Goal: Task Accomplishment & Management: Manage account settings

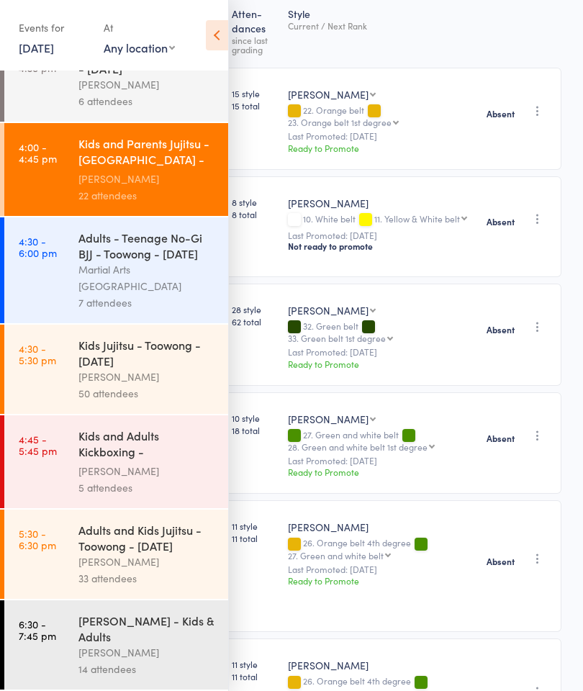
scroll to position [504, 0]
click at [54, 55] on link "[DATE]" at bounding box center [36, 48] width 35 height 16
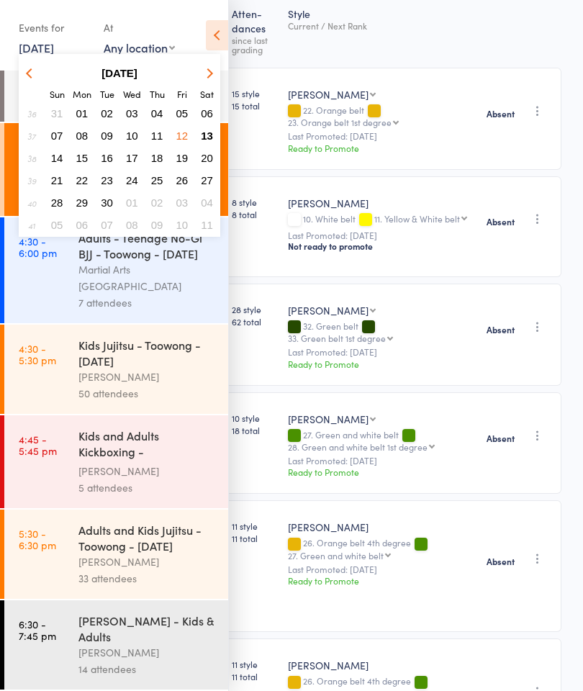
click at [209, 134] on span "13" at bounding box center [207, 136] width 12 height 12
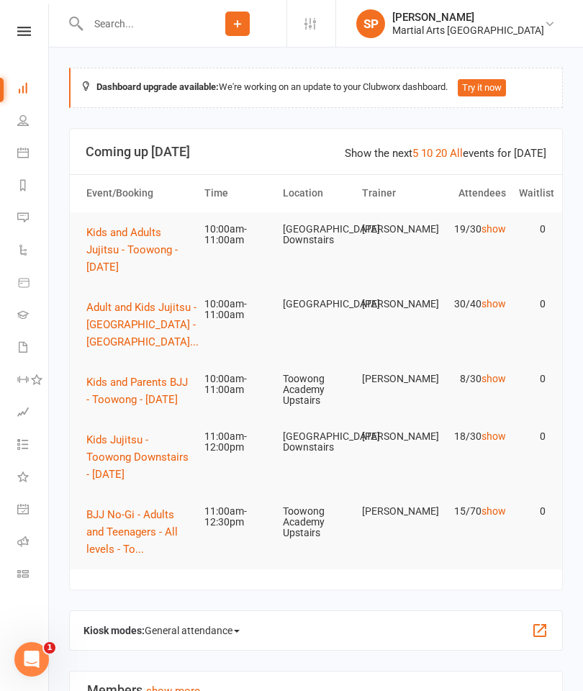
click at [112, 249] on span "Kids and Adults Jujitsu - Toowong - [DATE]" at bounding box center [131, 250] width 91 height 48
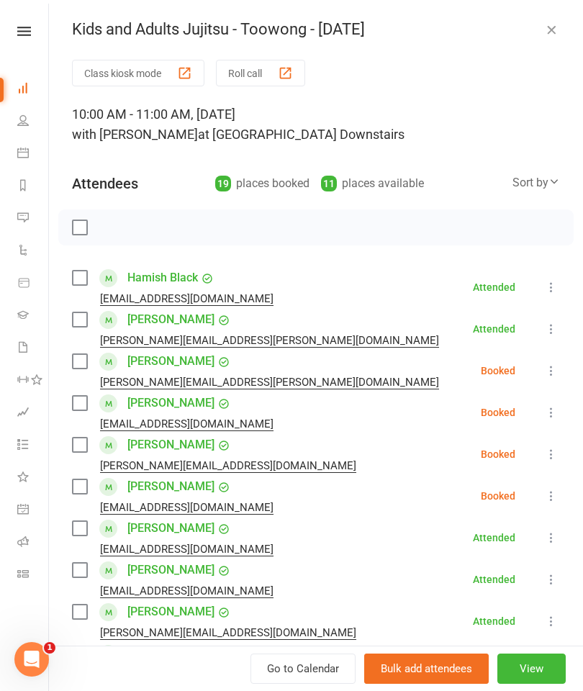
click at [564, 23] on div "Kids and Adults Jujitsu - Toowong - [DATE]" at bounding box center [316, 29] width 534 height 19
click at [549, 28] on icon "button" at bounding box center [551, 29] width 14 height 14
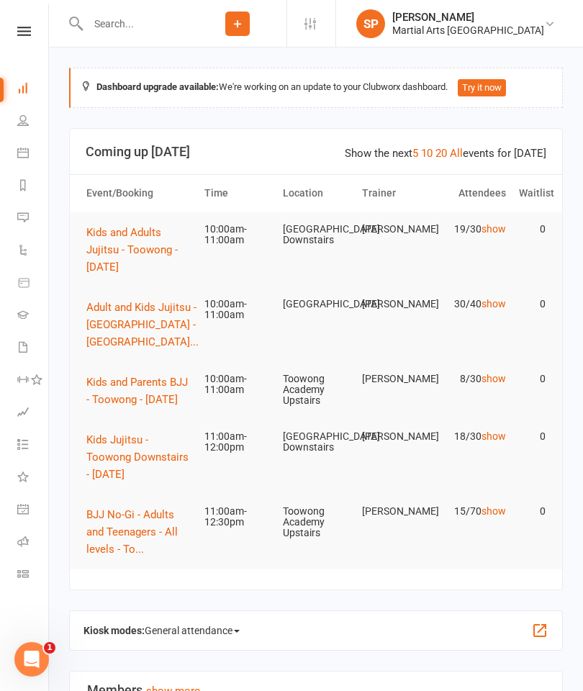
click at [123, 306] on span "Adult and Kids Jujitsu - Jamboree Heights - Saturd..." at bounding box center [142, 325] width 112 height 48
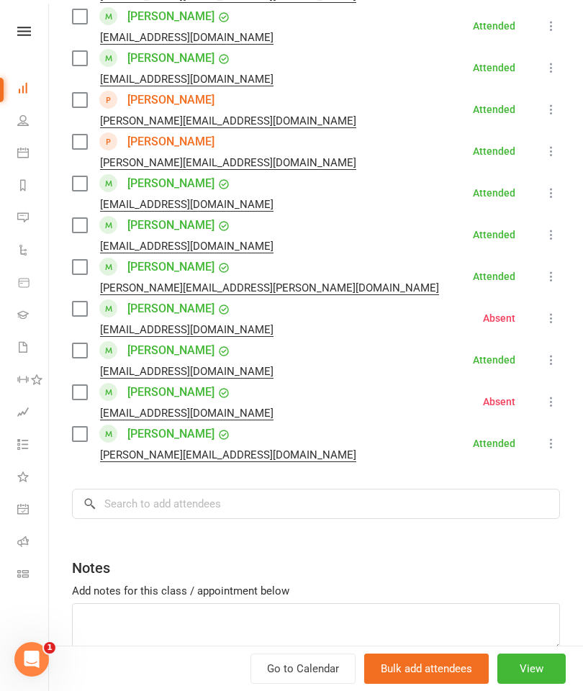
scroll to position [1068, 0]
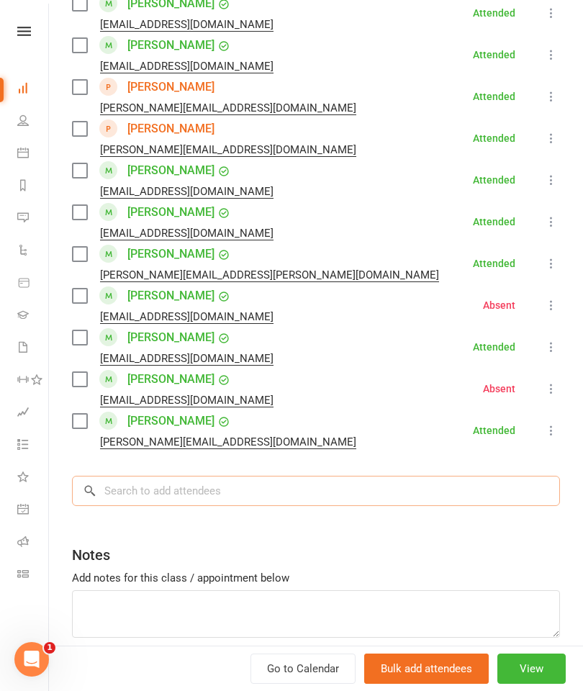
click at [225, 490] on input "search" at bounding box center [316, 491] width 488 height 30
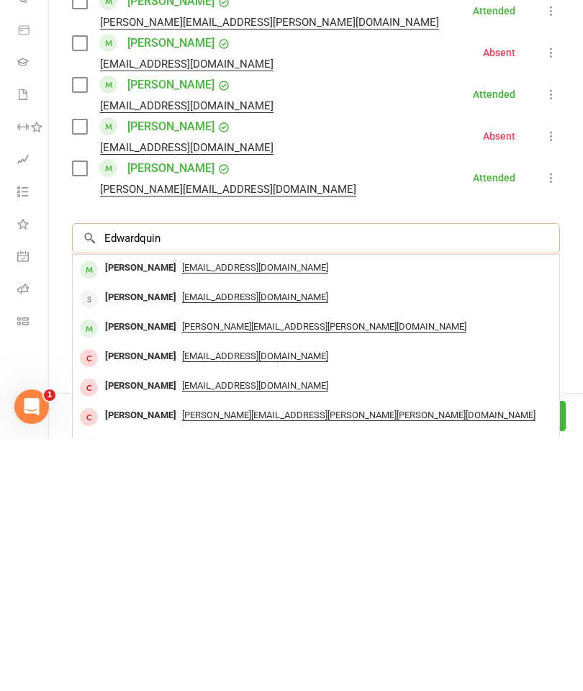
type input "Edwardquin"
click at [301, 508] on div "Edward Quinlan brydiequinlan@gmail.com" at bounding box center [316, 523] width 487 height 30
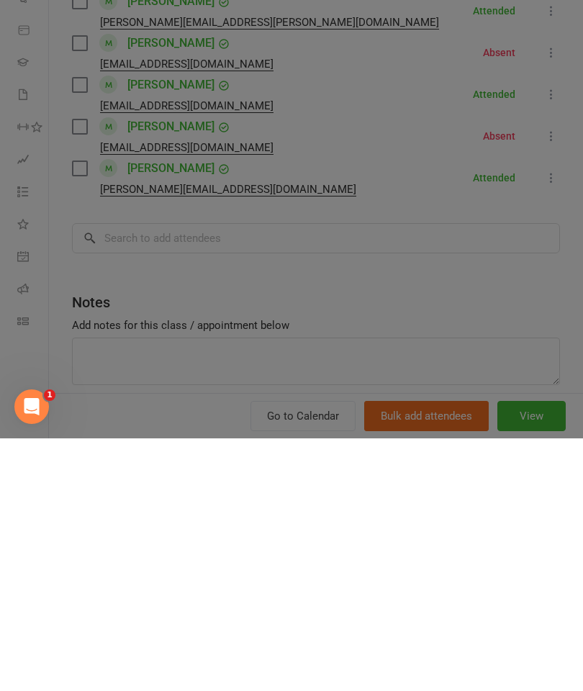
scroll to position [253, 0]
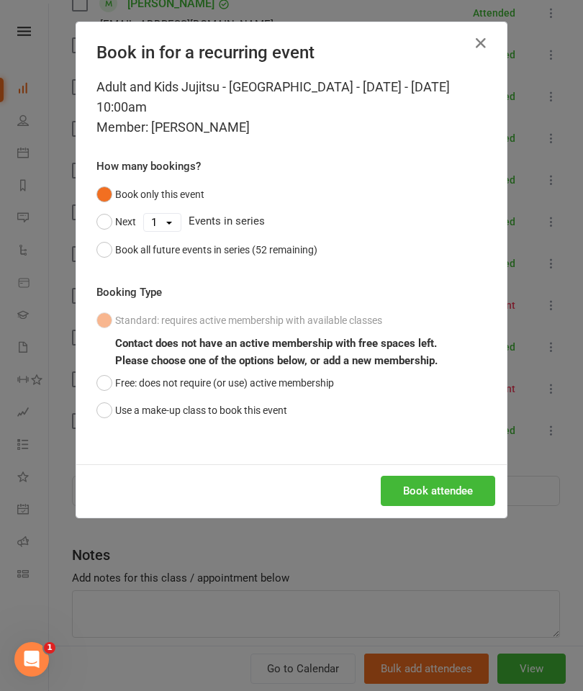
click at [247, 413] on button "Use a make-up class to book this event" at bounding box center [191, 410] width 191 height 27
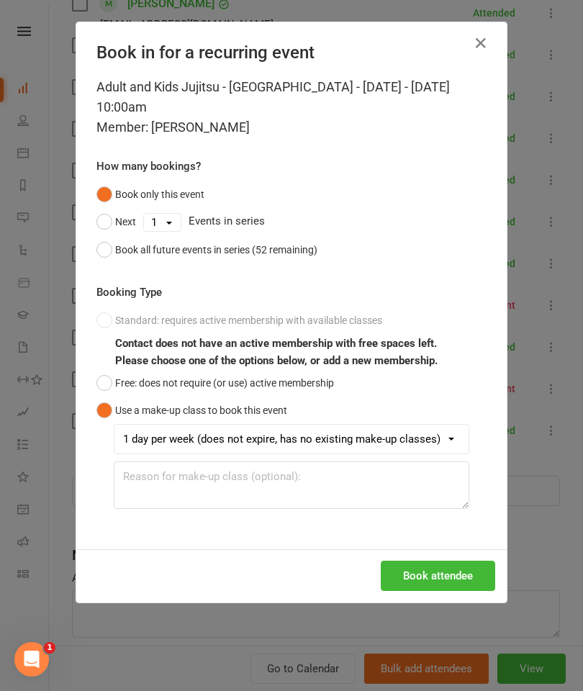
click at [448, 571] on button "Book attendee" at bounding box center [438, 576] width 114 height 30
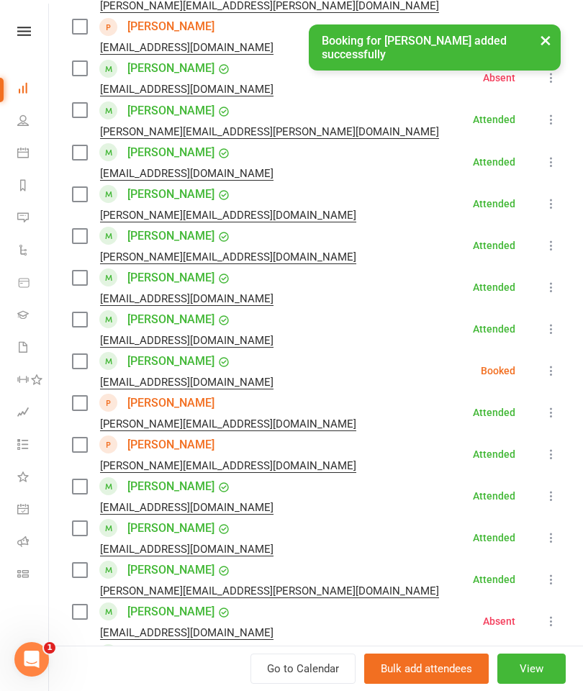
scroll to position [795, 0]
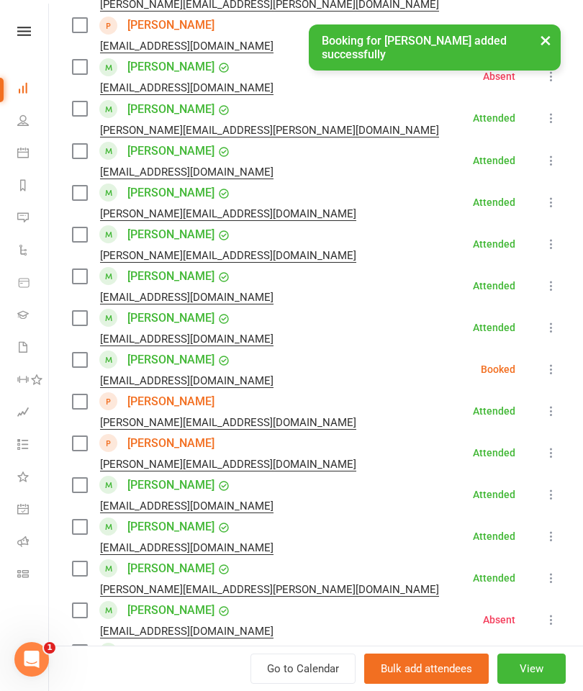
click at [545, 361] on button at bounding box center [551, 369] width 17 height 17
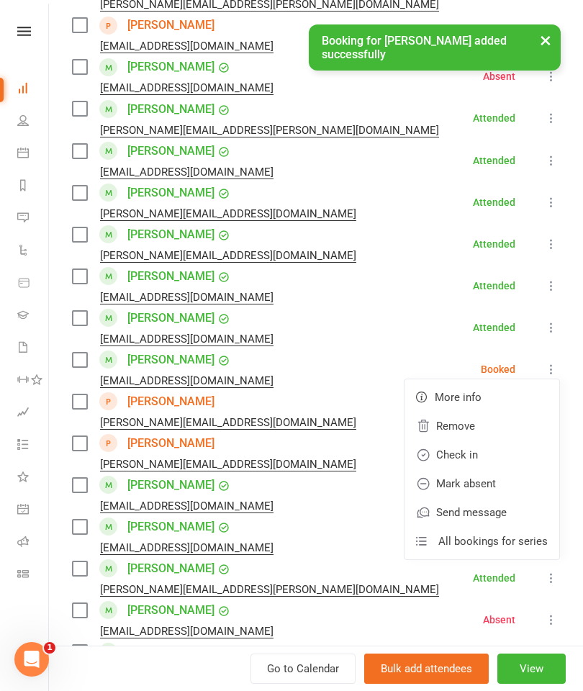
click at [506, 454] on link "Check in" at bounding box center [482, 455] width 155 height 29
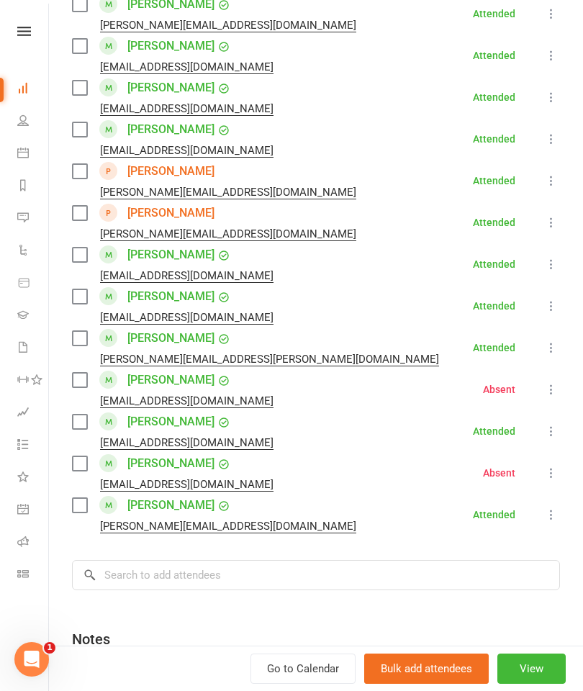
scroll to position [1024, 0]
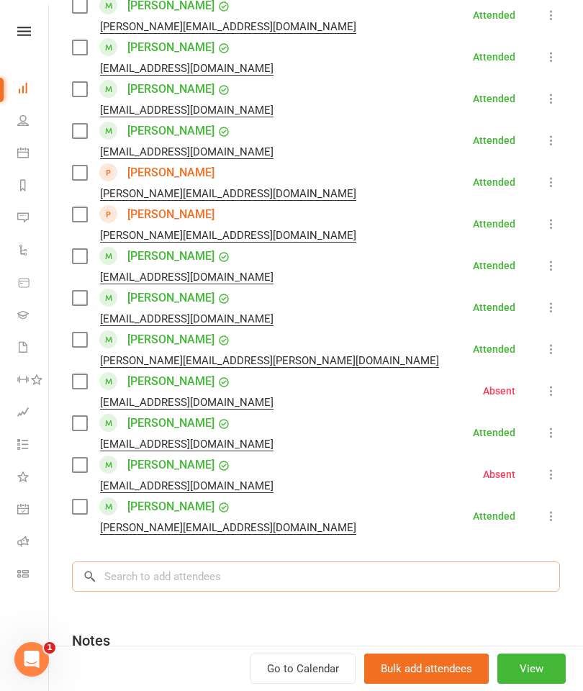
click at [225, 579] on input "search" at bounding box center [316, 577] width 488 height 30
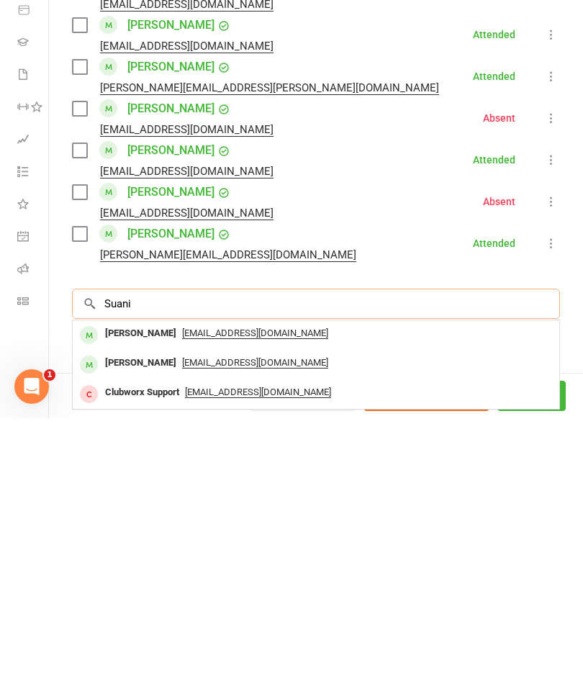
type input "Suani"
click at [122, 596] on div "Panaki Suaniu" at bounding box center [140, 606] width 83 height 21
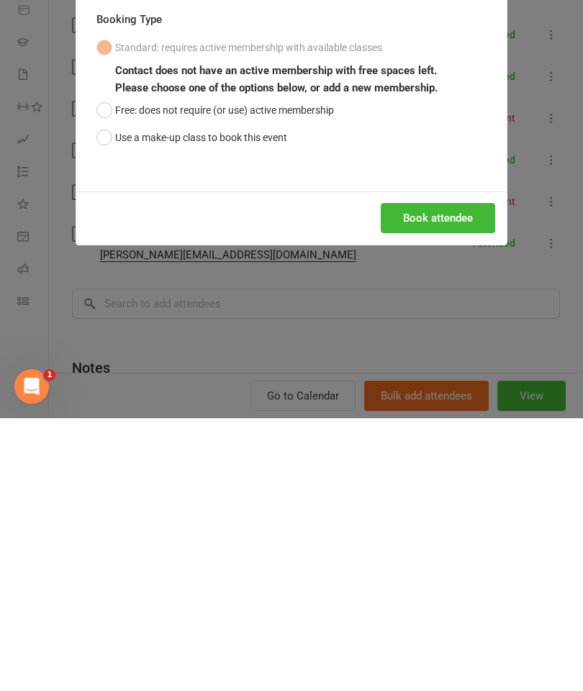
scroll to position [591, 0]
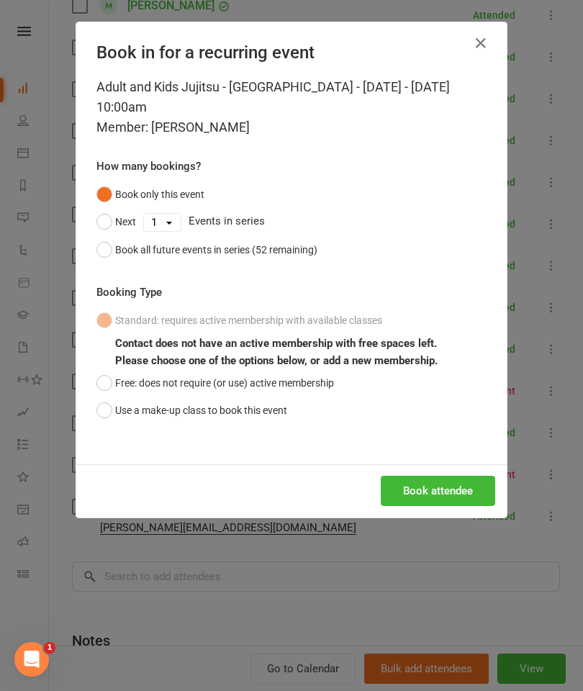
click at [107, 413] on button "Use a make-up class to book this event" at bounding box center [191, 410] width 191 height 27
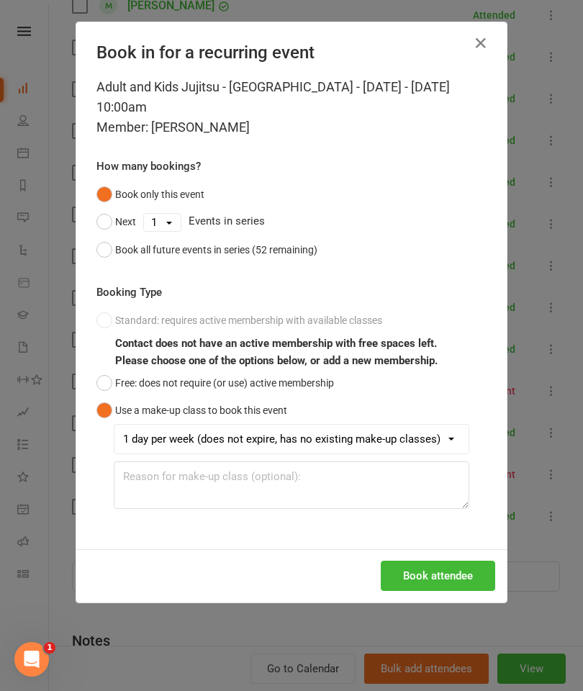
click at [466, 572] on button "Book attendee" at bounding box center [438, 576] width 114 height 30
click at [430, 545] on div "Adult and Kids Jujitsu - Jamboree Heights - Saturday - Sep 13, 2025 10:00am Mem…" at bounding box center [291, 313] width 430 height 472
click at [453, 571] on div "Loading..." at bounding box center [291, 575] width 430 height 53
click at [451, 577] on div "Loading..." at bounding box center [291, 575] width 430 height 53
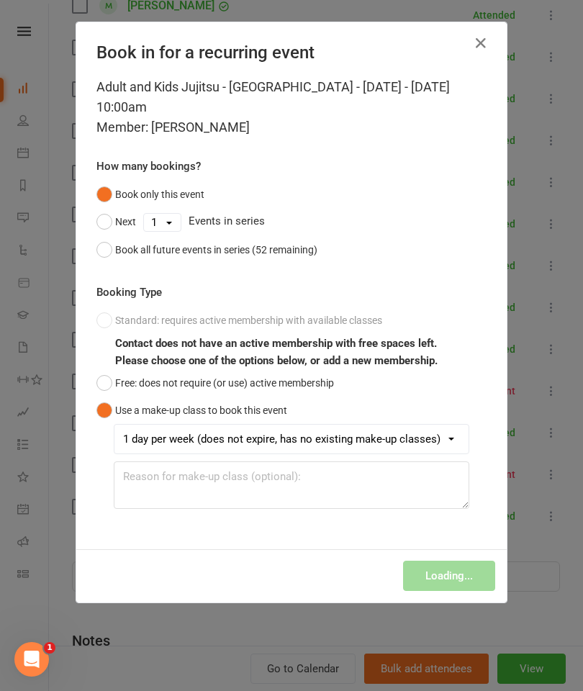
click at [483, 37] on icon "button" at bounding box center [480, 43] width 17 height 17
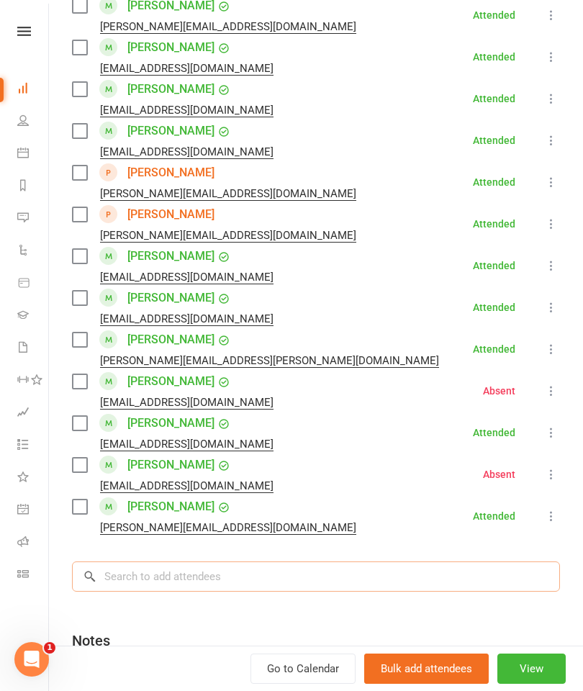
click at [207, 582] on input "search" at bounding box center [316, 577] width 488 height 30
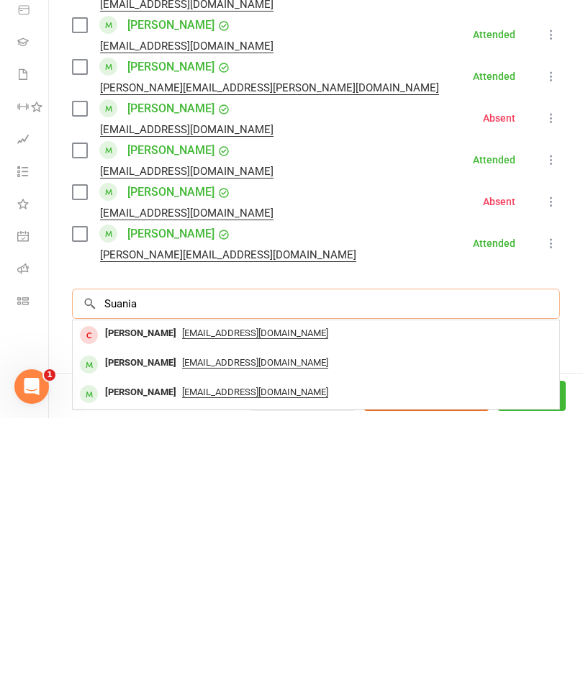
type input "Suania"
click at [246, 630] on span "nataliechavezx@gmail.com" at bounding box center [255, 636] width 146 height 12
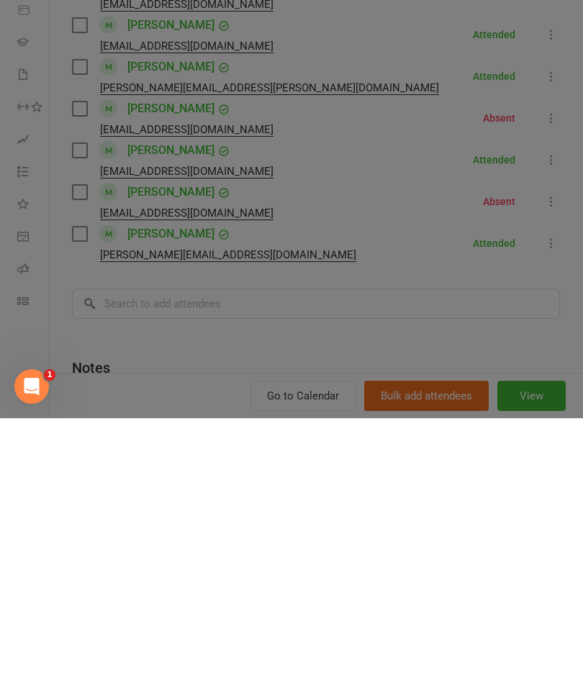
scroll to position [930, 0]
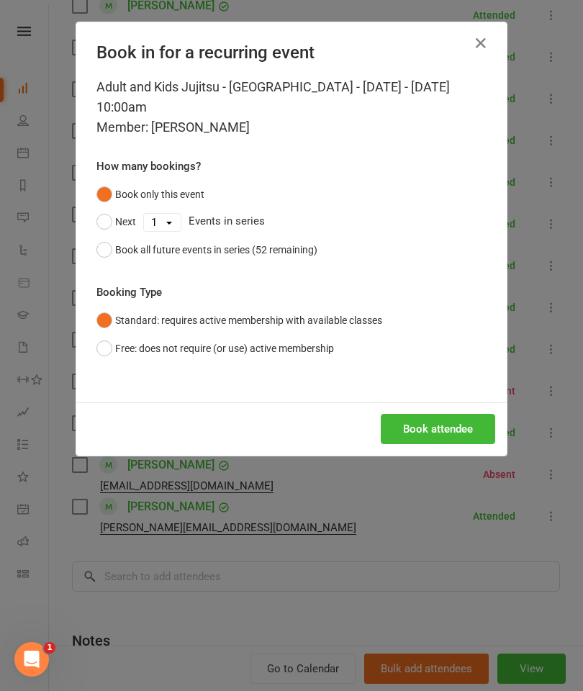
click at [438, 426] on button "Book attendee" at bounding box center [438, 429] width 114 height 30
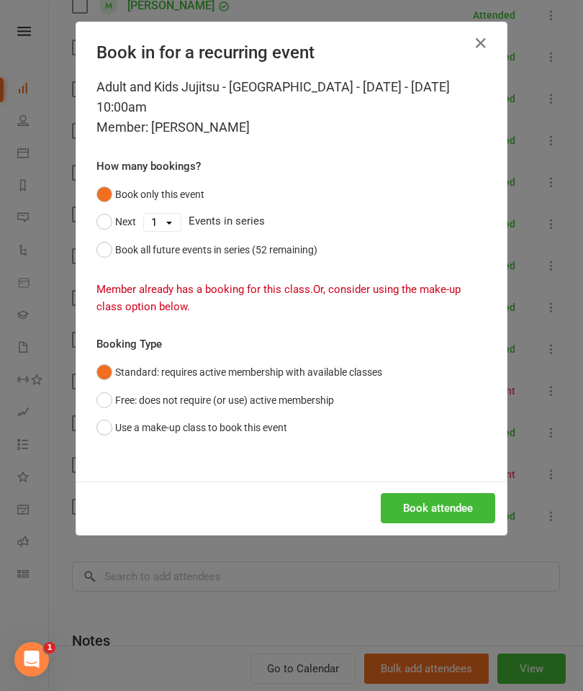
click at [197, 419] on button "Use a make-up class to book this event" at bounding box center [191, 427] width 191 height 27
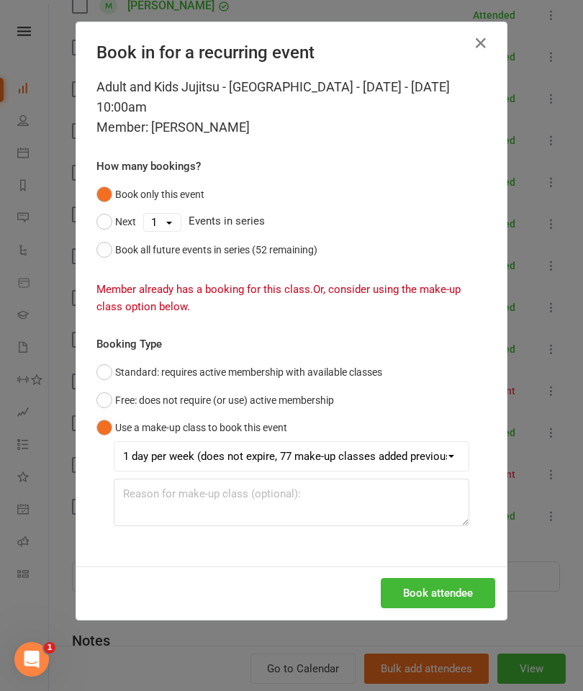
click at [259, 393] on button "Free: does not require (or use) active membership" at bounding box center [215, 400] width 238 height 27
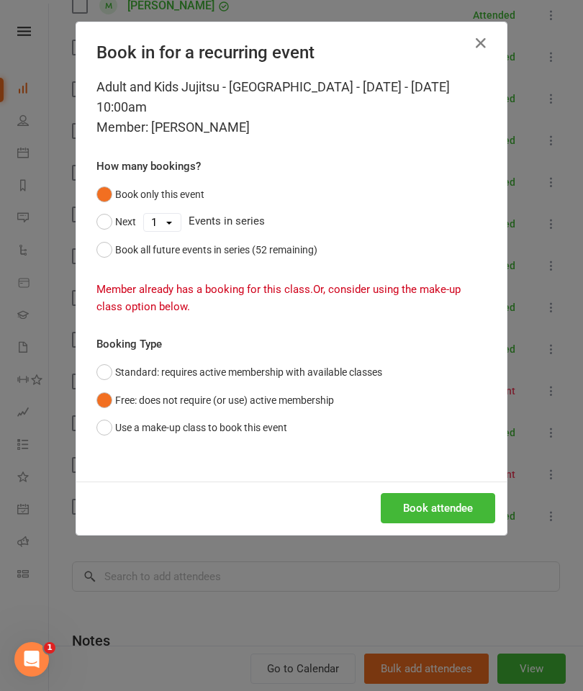
click at [225, 430] on button "Use a make-up class to book this event" at bounding box center [191, 427] width 191 height 27
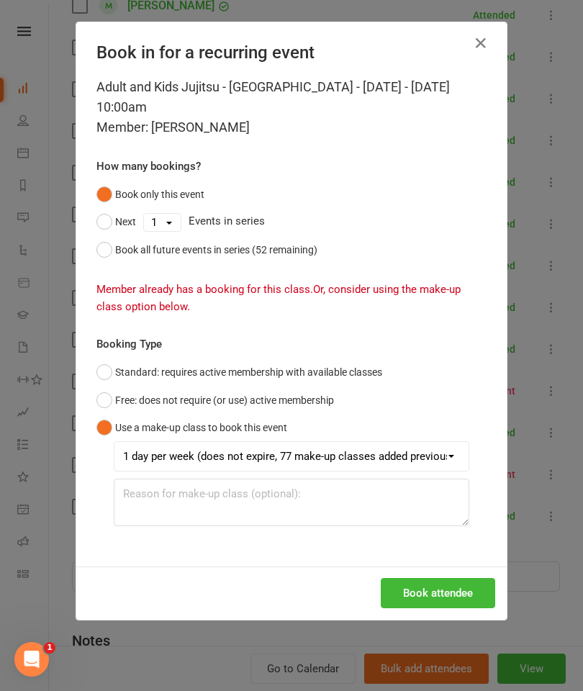
click at [427, 571] on div "Book attendee" at bounding box center [291, 593] width 430 height 53
click at [444, 597] on button "Book attendee" at bounding box center [438, 593] width 114 height 30
click at [488, 43] on icon "button" at bounding box center [480, 43] width 17 height 17
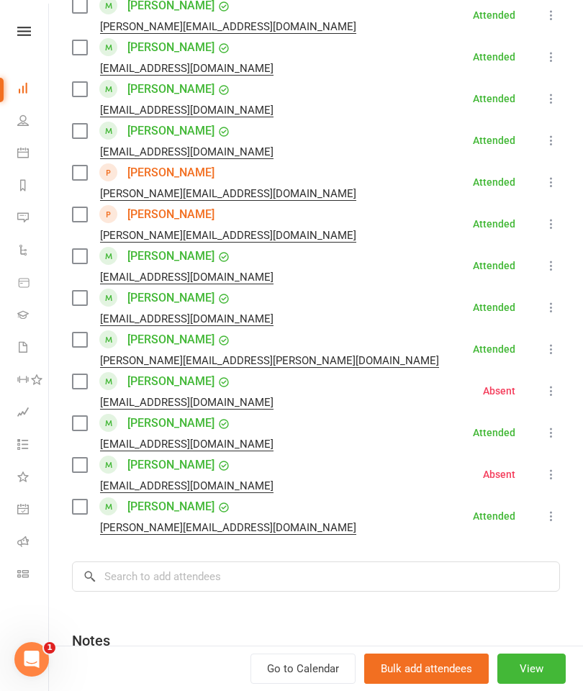
click at [559, 392] on icon at bounding box center [551, 391] width 14 height 14
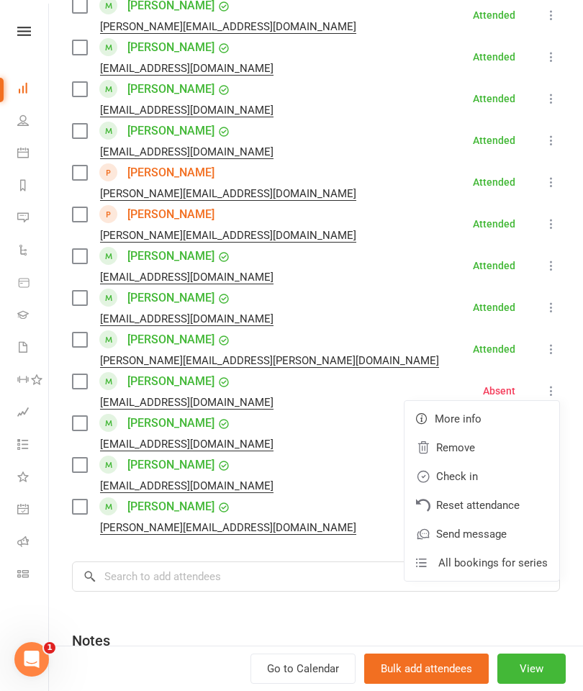
click at [475, 480] on link "Check in" at bounding box center [482, 476] width 155 height 29
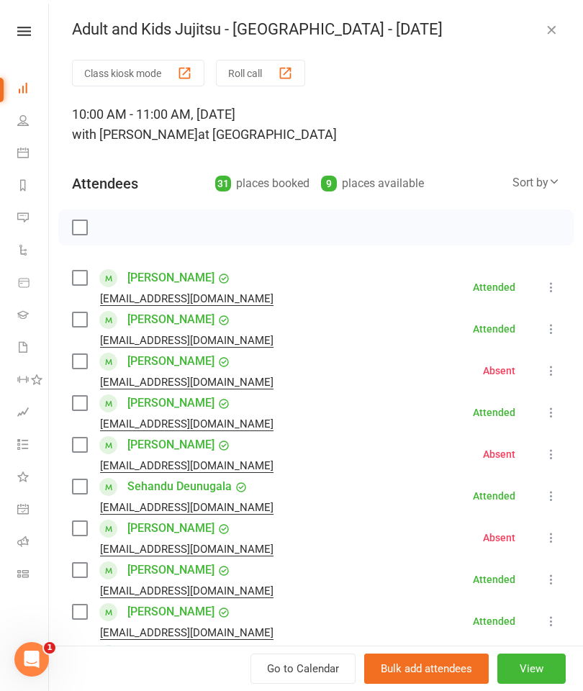
scroll to position [0, 0]
